Goal: Transaction & Acquisition: Download file/media

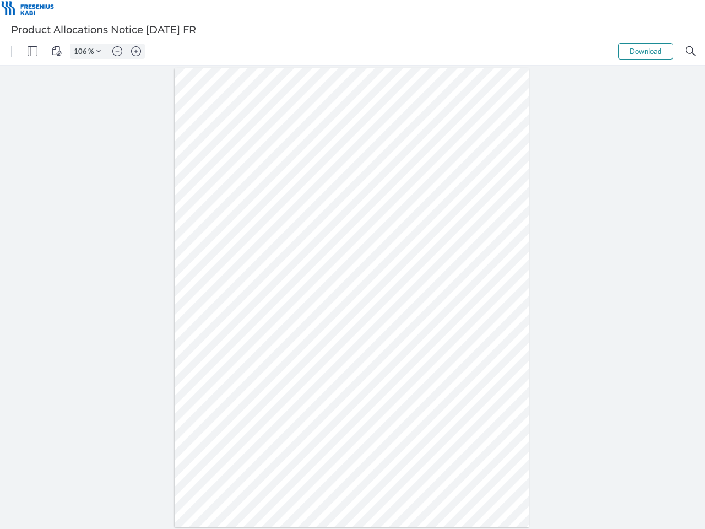
click at [33, 51] on img "Panel" at bounding box center [33, 51] width 10 height 10
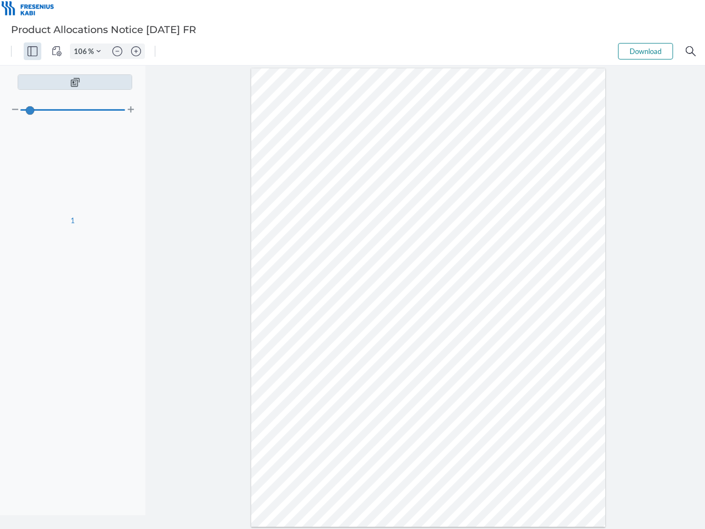
click at [57, 51] on img "View Controls" at bounding box center [57, 51] width 10 height 10
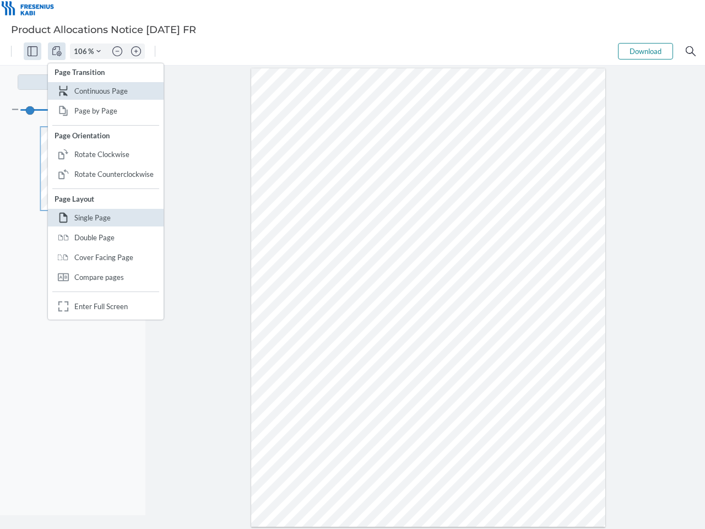
click at [82, 51] on input "106" at bounding box center [80, 51] width 18 height 10
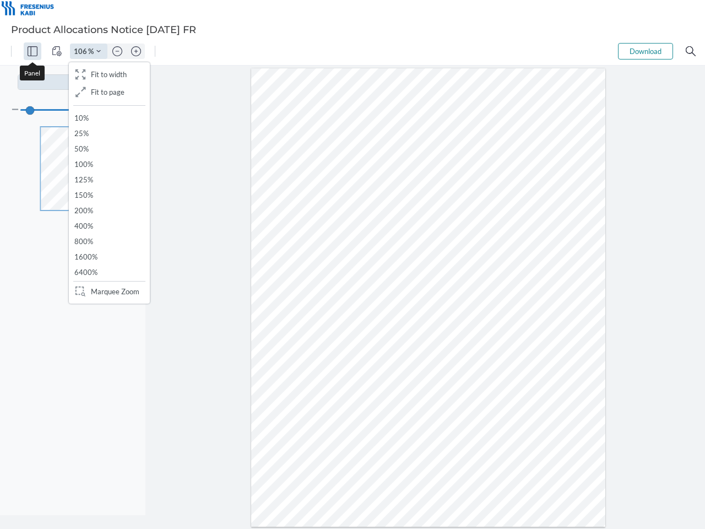
click at [99, 51] on img "Zoom Controls" at bounding box center [98, 51] width 4 height 4
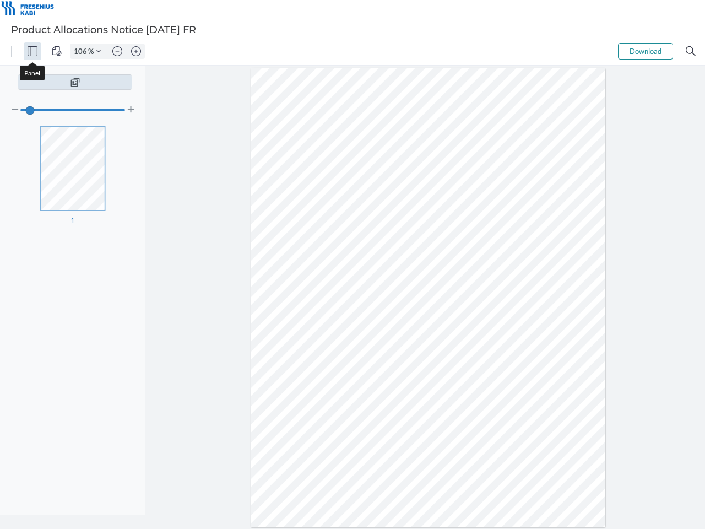
click at [117, 51] on img "Zoom out" at bounding box center [117, 51] width 10 height 10
click at [136, 51] on img "Zoom in" at bounding box center [136, 51] width 10 height 10
type input "106"
click at [646, 51] on button "Download" at bounding box center [645, 51] width 55 height 17
click at [691, 51] on img "Search" at bounding box center [691, 51] width 10 height 10
